Goal: Obtain resource: Download file/media

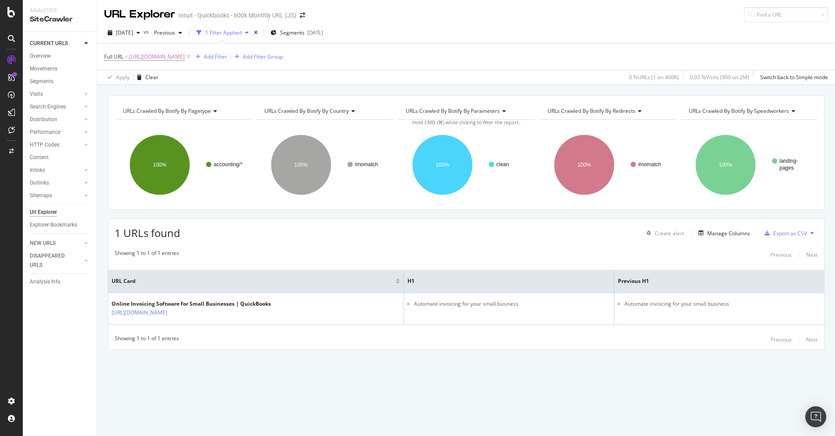
click at [240, 36] on div "1 Filter Applied" at bounding box center [223, 32] width 36 height 7
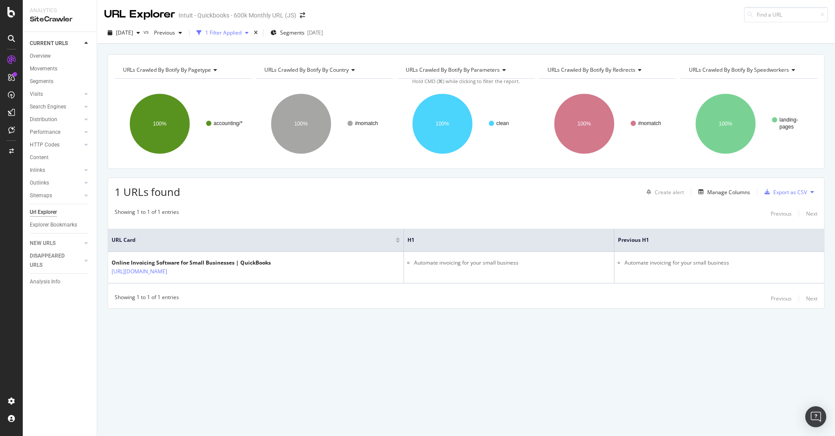
click at [242, 36] on div "1 Filter Applied" at bounding box center [223, 32] width 36 height 7
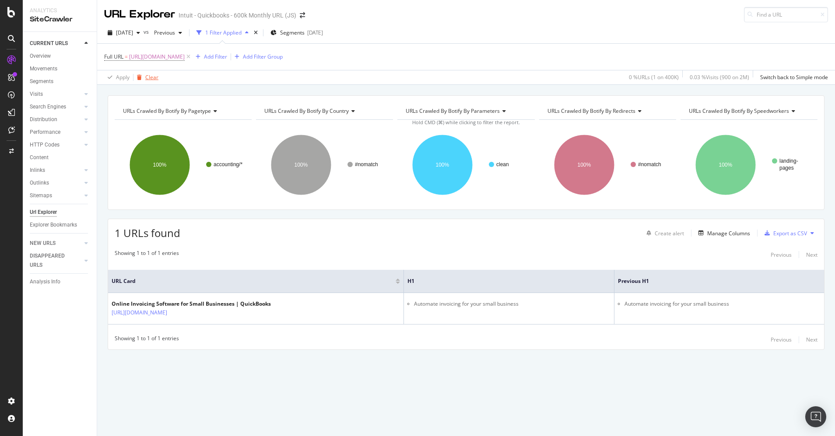
click at [149, 77] on div "Clear" at bounding box center [151, 77] width 13 height 7
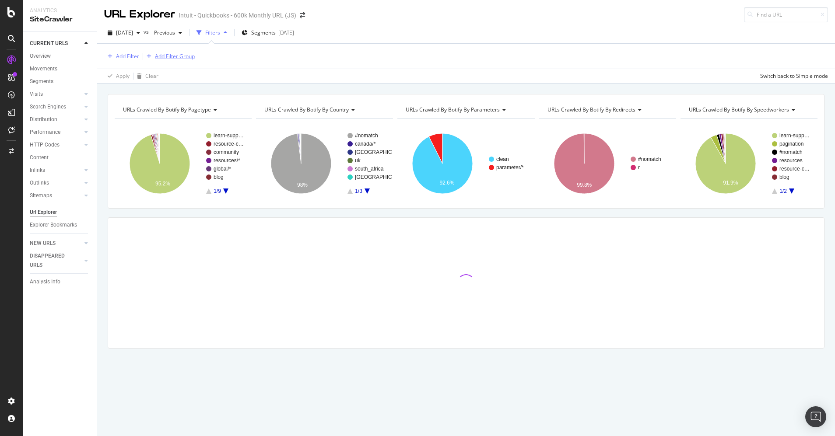
click at [172, 54] on div "Add Filter Group" at bounding box center [175, 56] width 40 height 7
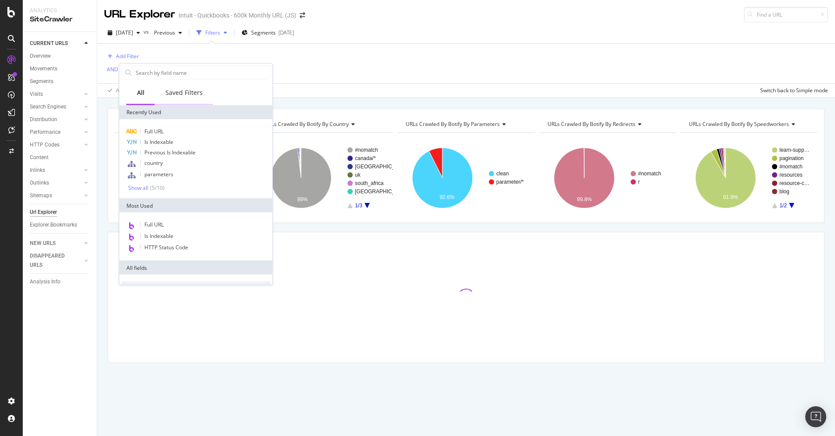
click at [199, 89] on div "Saved Filters" at bounding box center [183, 92] width 37 height 9
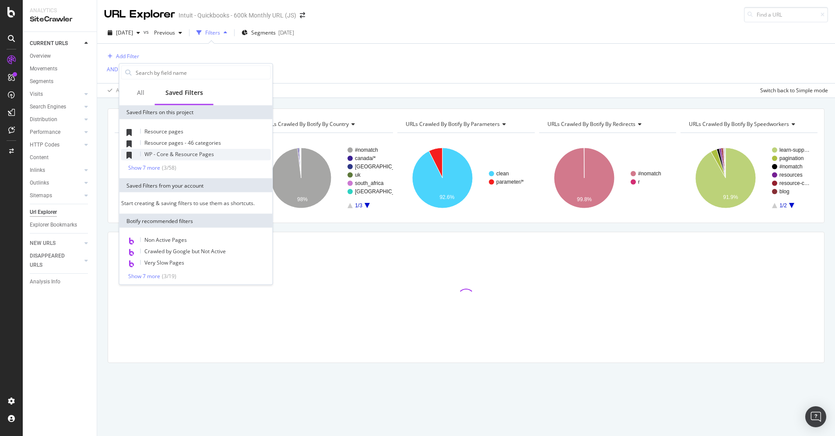
click at [179, 151] on span "WP - Core & Resource Pages" at bounding box center [179, 154] width 70 height 7
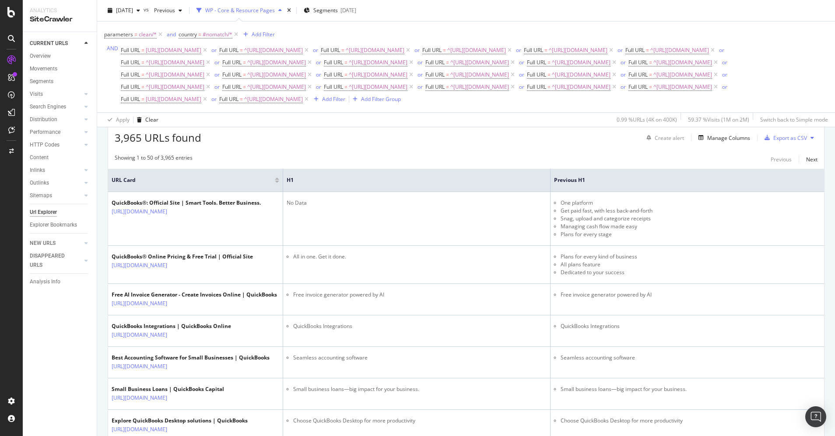
scroll to position [149, 0]
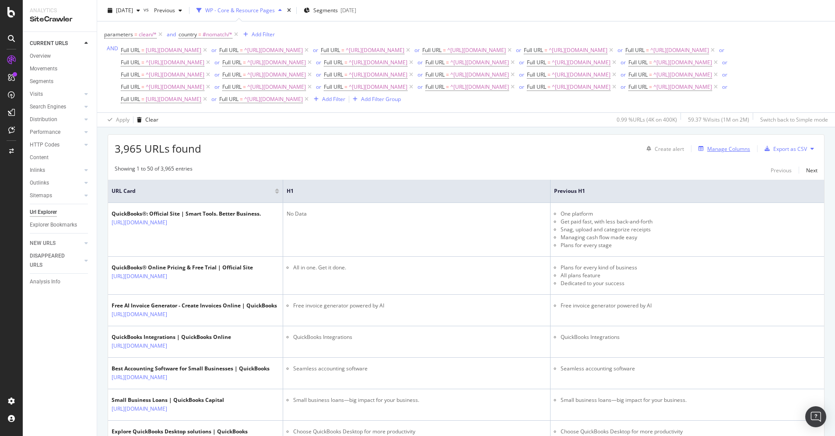
click at [707, 153] on div "Manage Columns" at bounding box center [728, 148] width 43 height 7
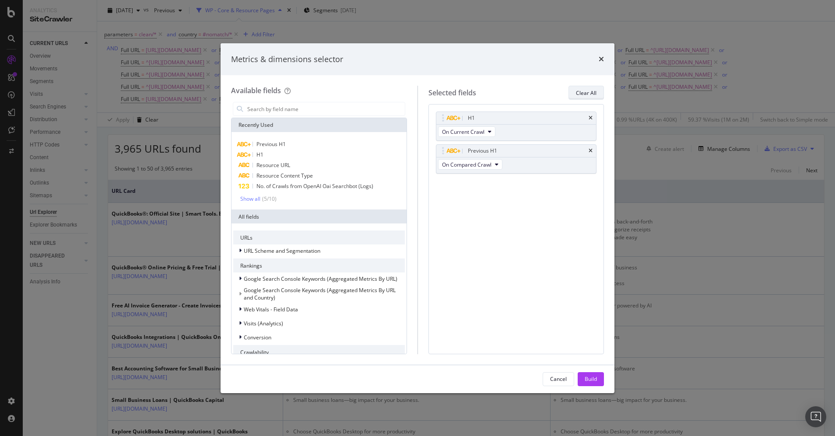
click at [591, 93] on div "Clear All" at bounding box center [586, 92] width 21 height 7
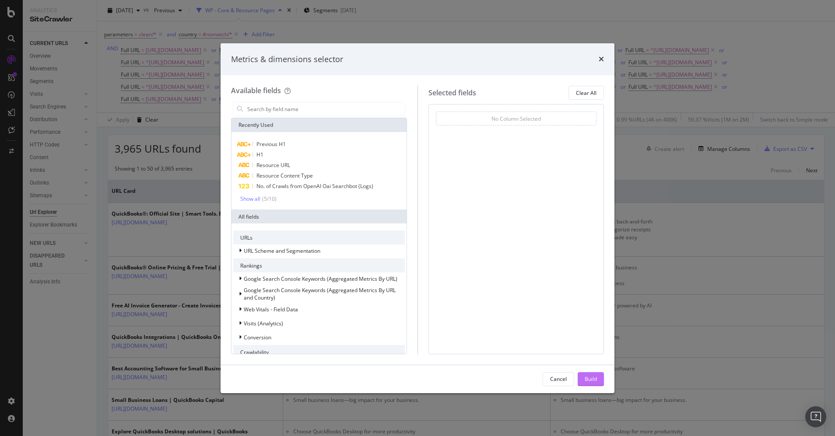
click at [595, 373] on button "Build" at bounding box center [591, 380] width 26 height 14
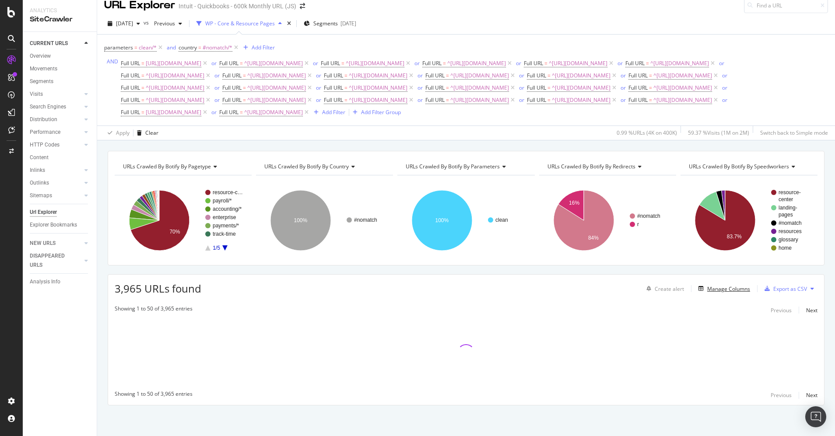
scroll to position [35, 0]
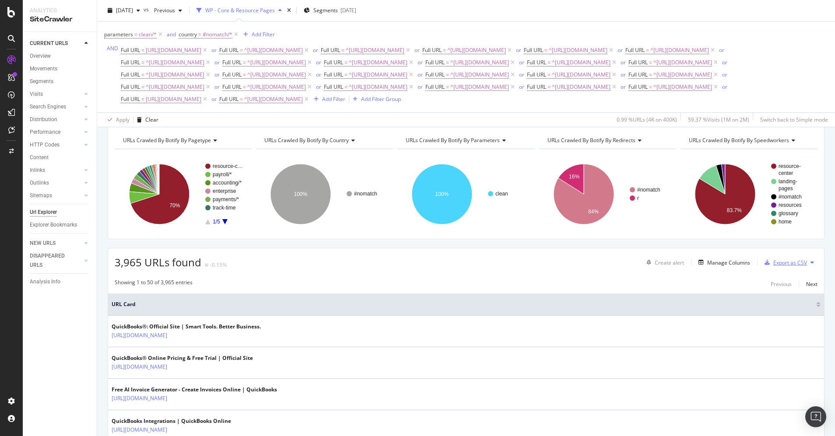
click at [776, 267] on div "Export as CSV" at bounding box center [791, 262] width 34 height 7
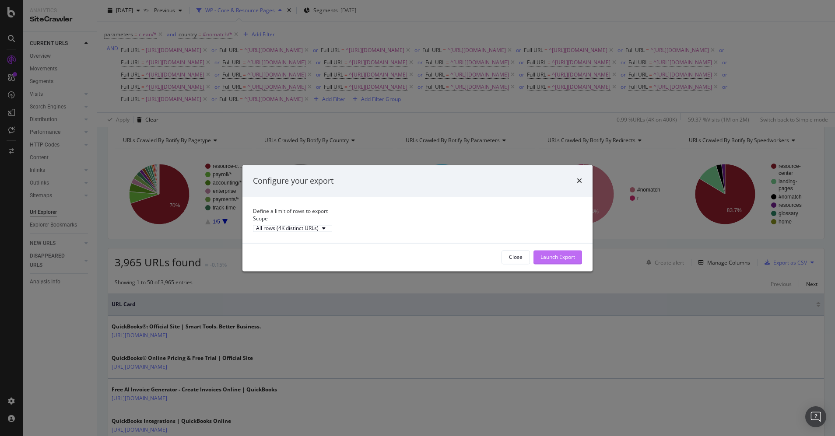
click at [543, 261] on div "Launch Export" at bounding box center [558, 256] width 35 height 7
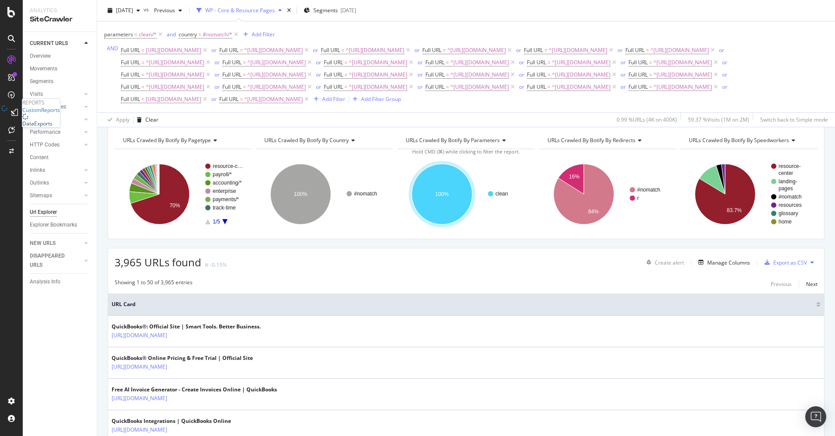
click at [53, 127] on div "DataExports" at bounding box center [37, 123] width 30 height 7
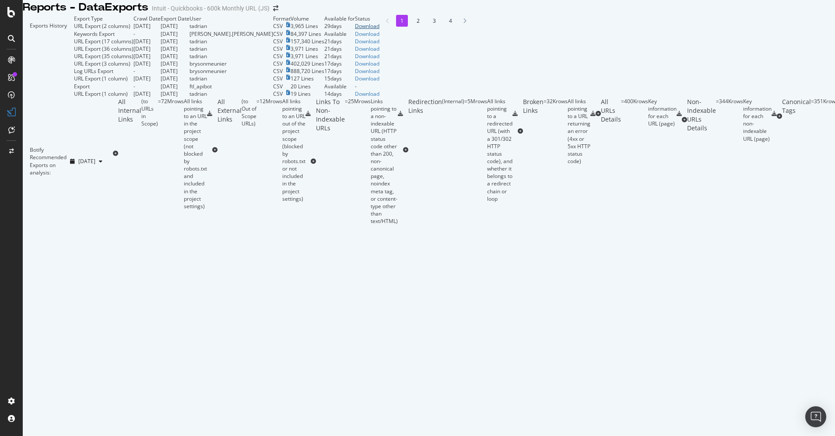
click at [380, 30] on div "Download" at bounding box center [367, 25] width 25 height 7
click at [50, 104] on div "SpeedWorkers" at bounding box center [40, 99] width 36 height 7
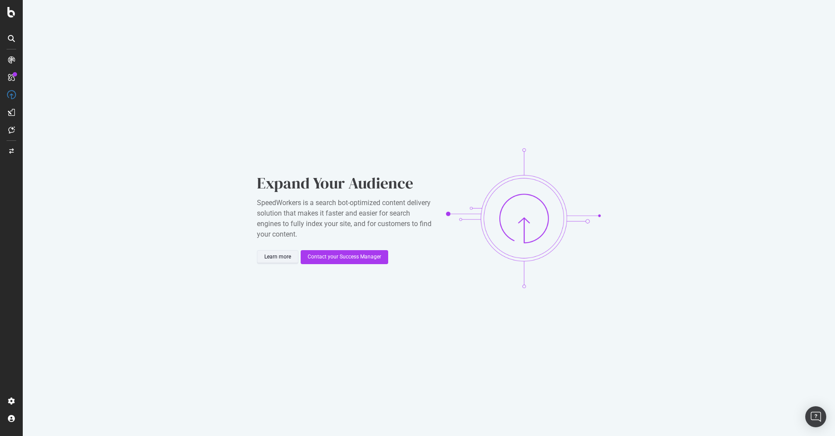
click at [273, 256] on div "Learn more" at bounding box center [277, 256] width 27 height 7
click at [11, 14] on icon at bounding box center [11, 12] width 8 height 11
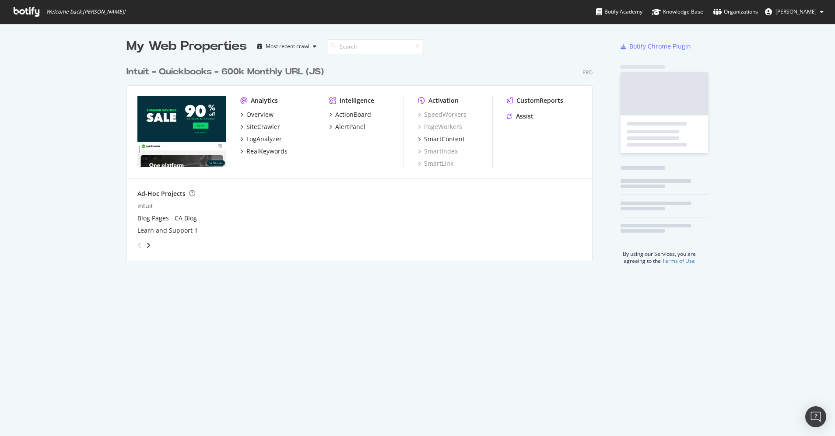
scroll to position [430, 822]
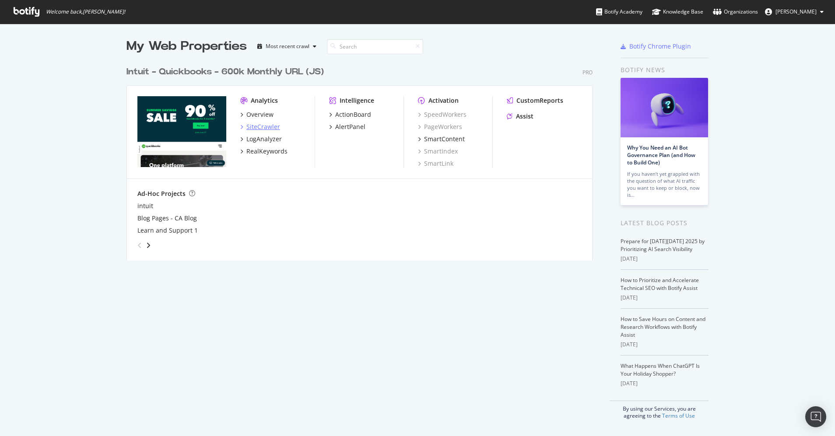
click at [257, 123] on div "SiteCrawler" at bounding box center [263, 127] width 34 height 9
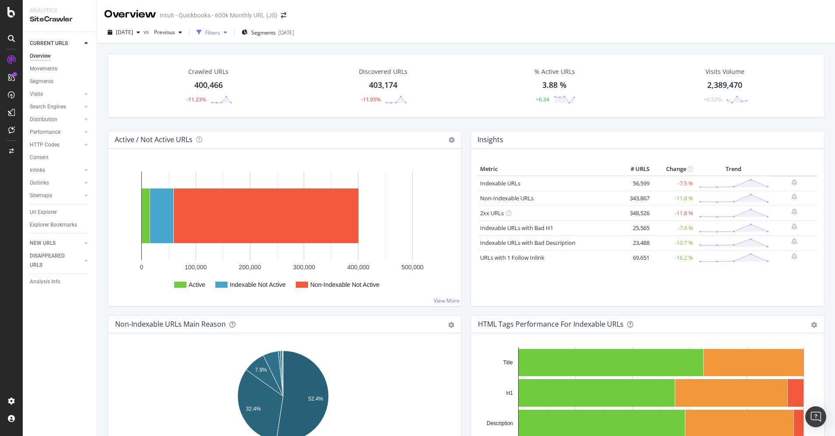
click at [220, 34] on div "Filters" at bounding box center [212, 32] width 15 height 7
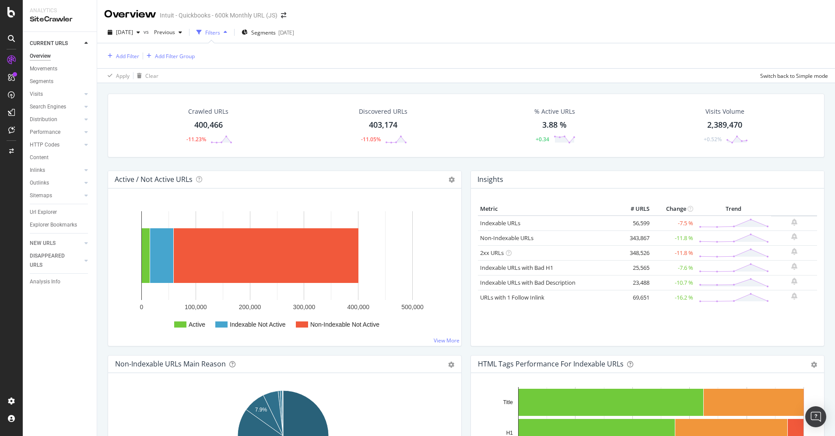
click at [187, 50] on div "Add Filter Add Filter Group" at bounding box center [466, 55] width 724 height 25
click at [187, 53] on div "Add Filter Group" at bounding box center [175, 56] width 40 height 7
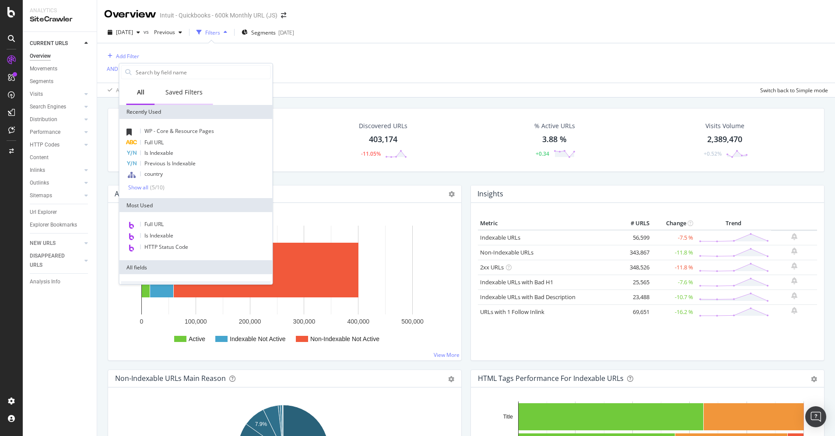
click at [186, 89] on div "Saved Filters" at bounding box center [183, 92] width 37 height 9
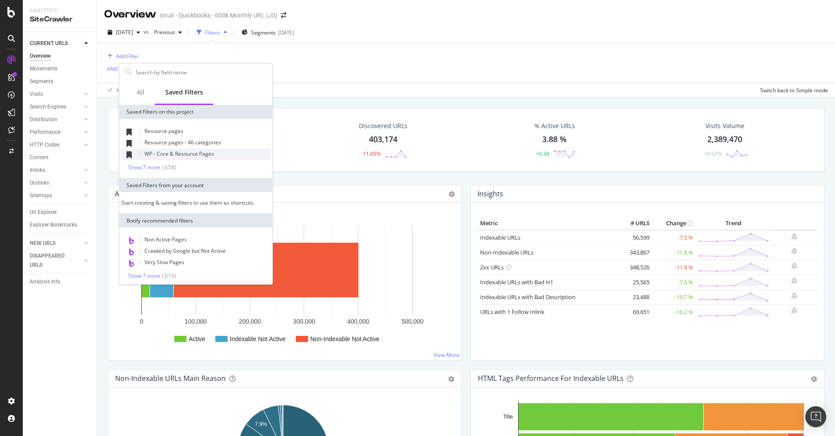
click at [183, 152] on span "WP - Core & Resource Pages" at bounding box center [179, 153] width 70 height 7
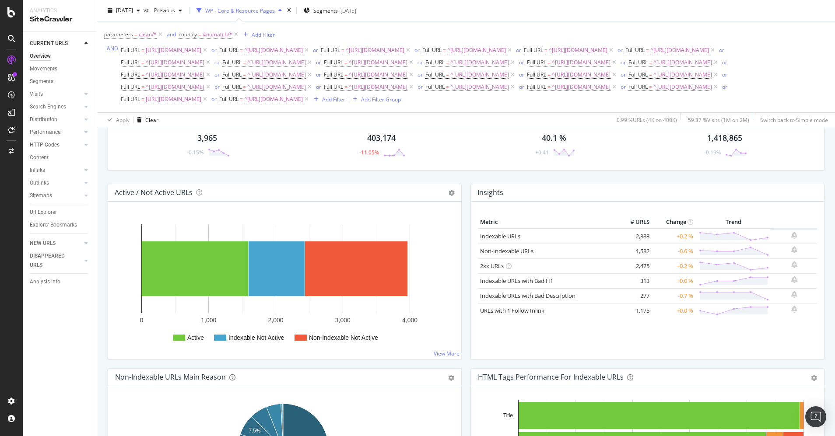
scroll to position [59, 0]
